Goal: Information Seeking & Learning: Learn about a topic

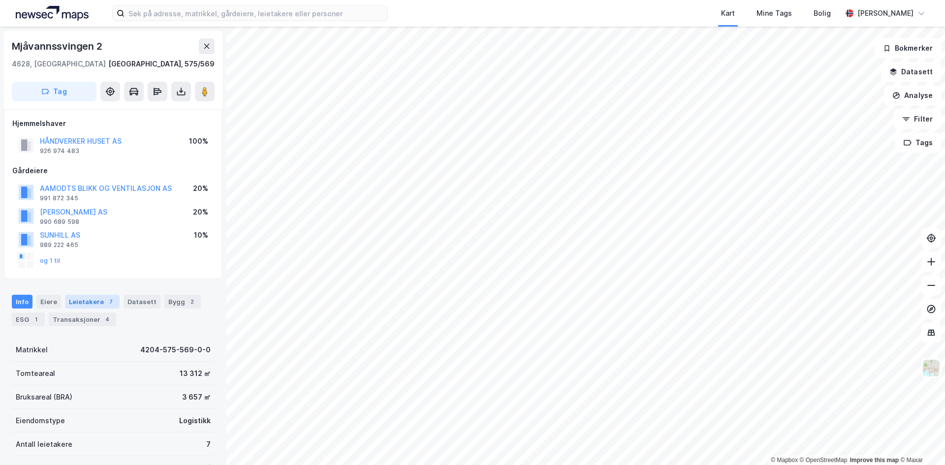
click at [88, 306] on div "Leietakere 7" at bounding box center [92, 302] width 55 height 14
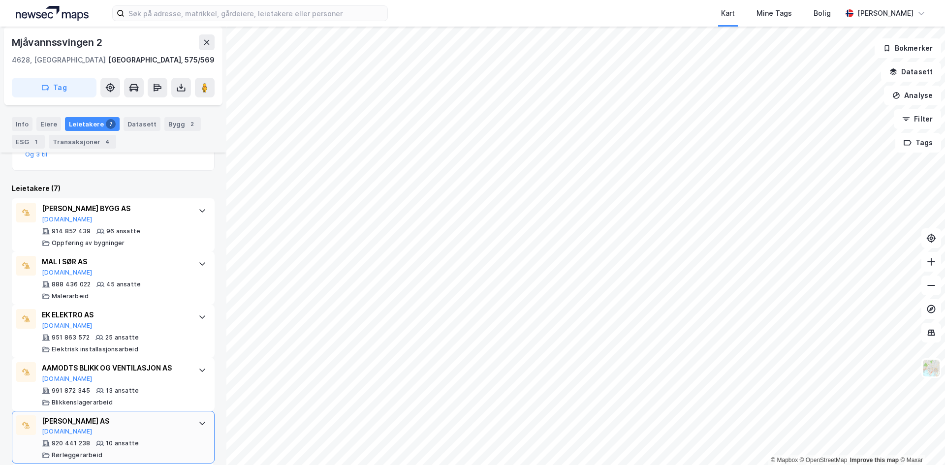
scroll to position [250, 0]
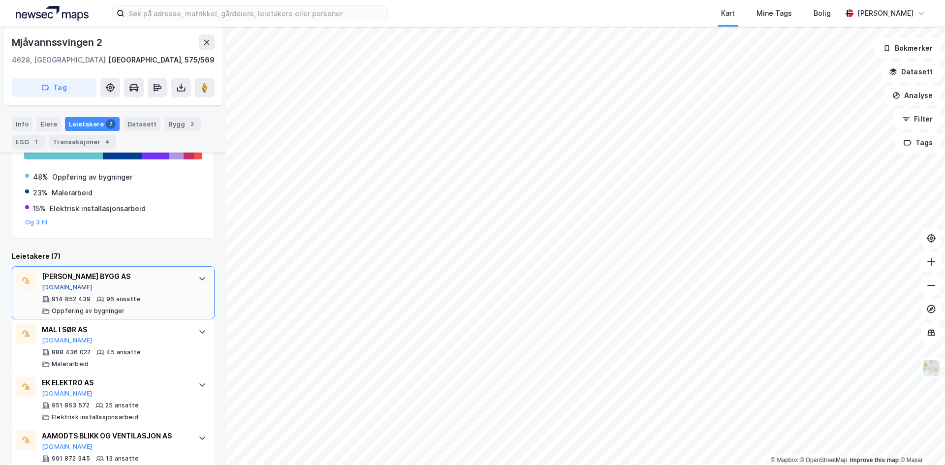
click at [60, 285] on button "[DOMAIN_NAME]" at bounding box center [67, 287] width 51 height 8
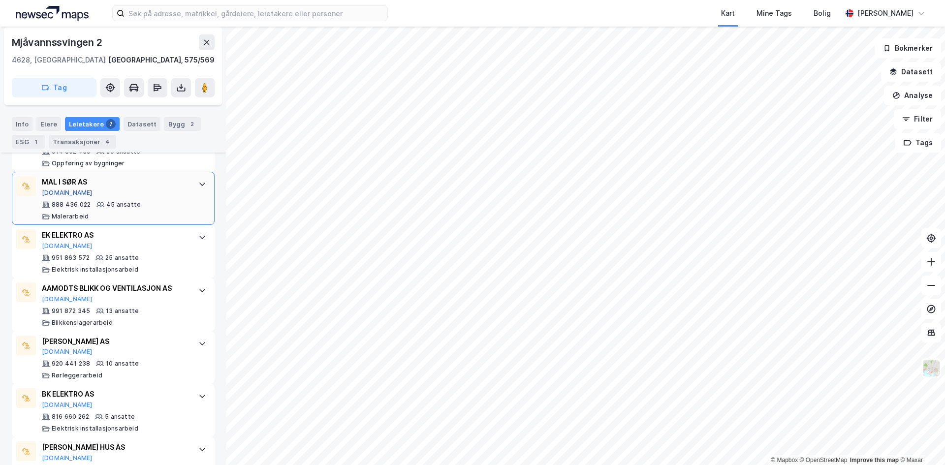
click at [56, 192] on button "[DOMAIN_NAME]" at bounding box center [67, 193] width 51 height 8
